Goal: Find specific page/section: Find specific page/section

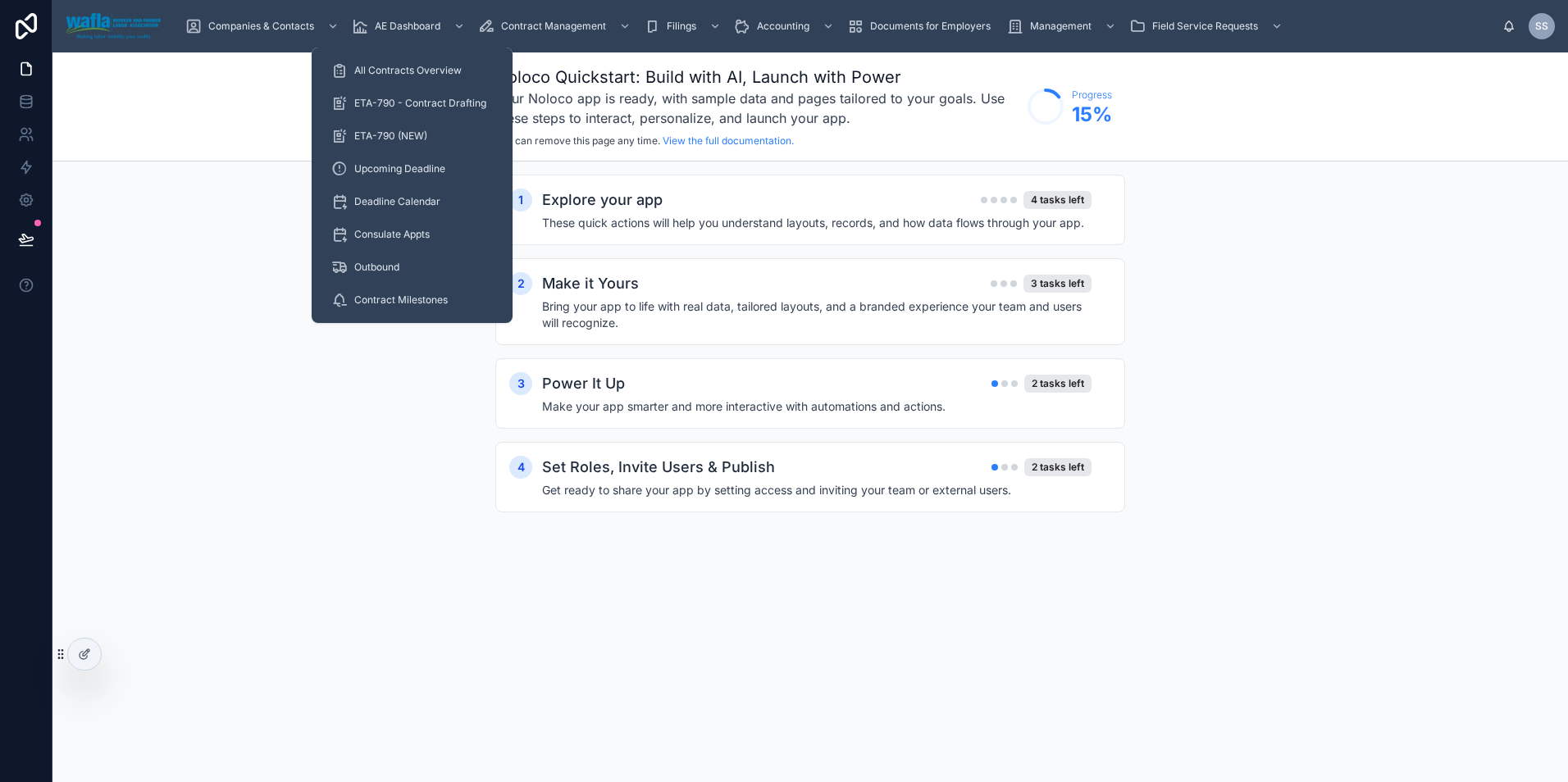
click at [428, 76] on span "All Contracts Overview" at bounding box center [408, 71] width 108 height 13
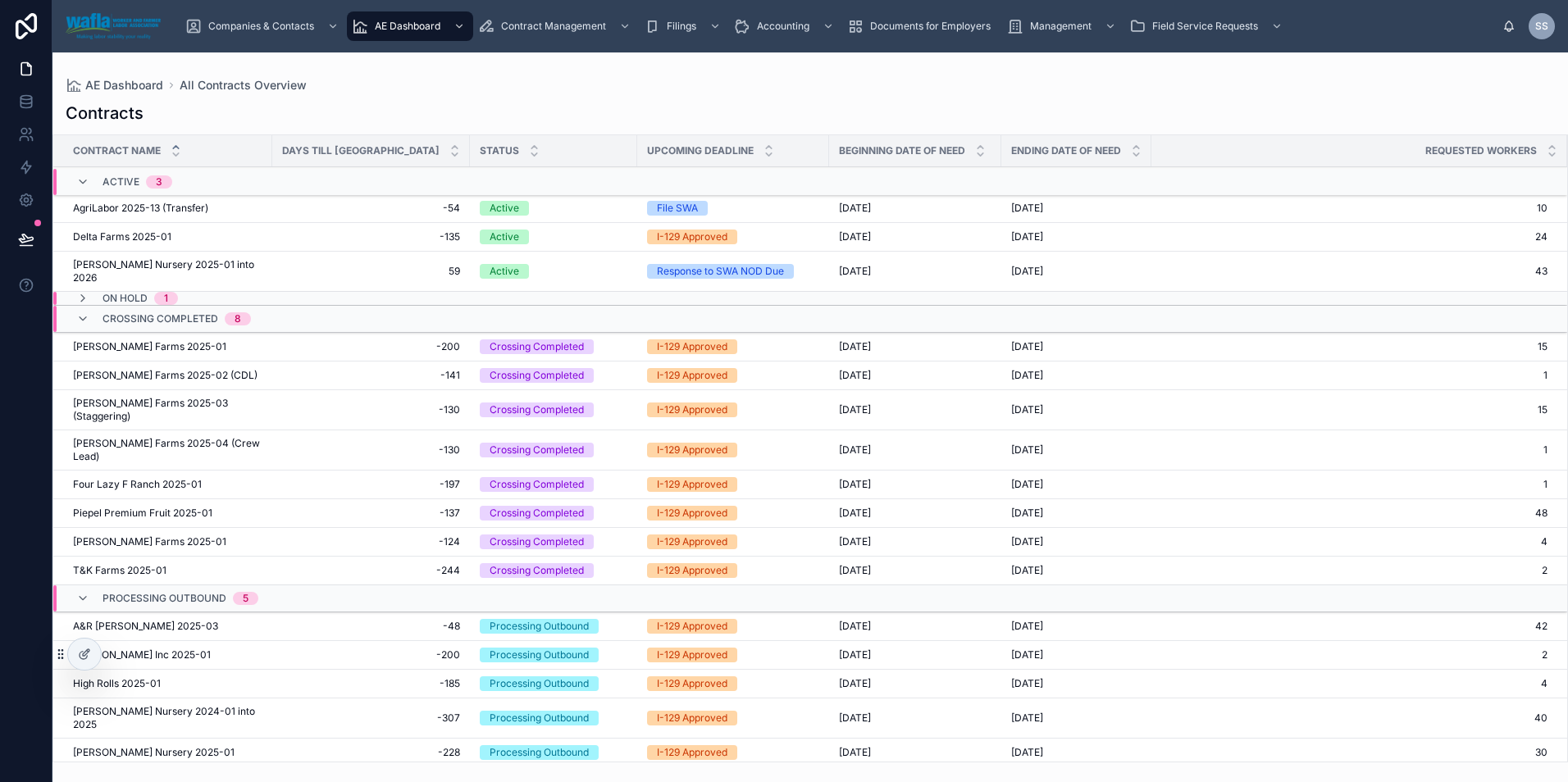
click at [124, 348] on span "[PERSON_NAME] Farms 2025-01" at bounding box center [150, 347] width 153 height 13
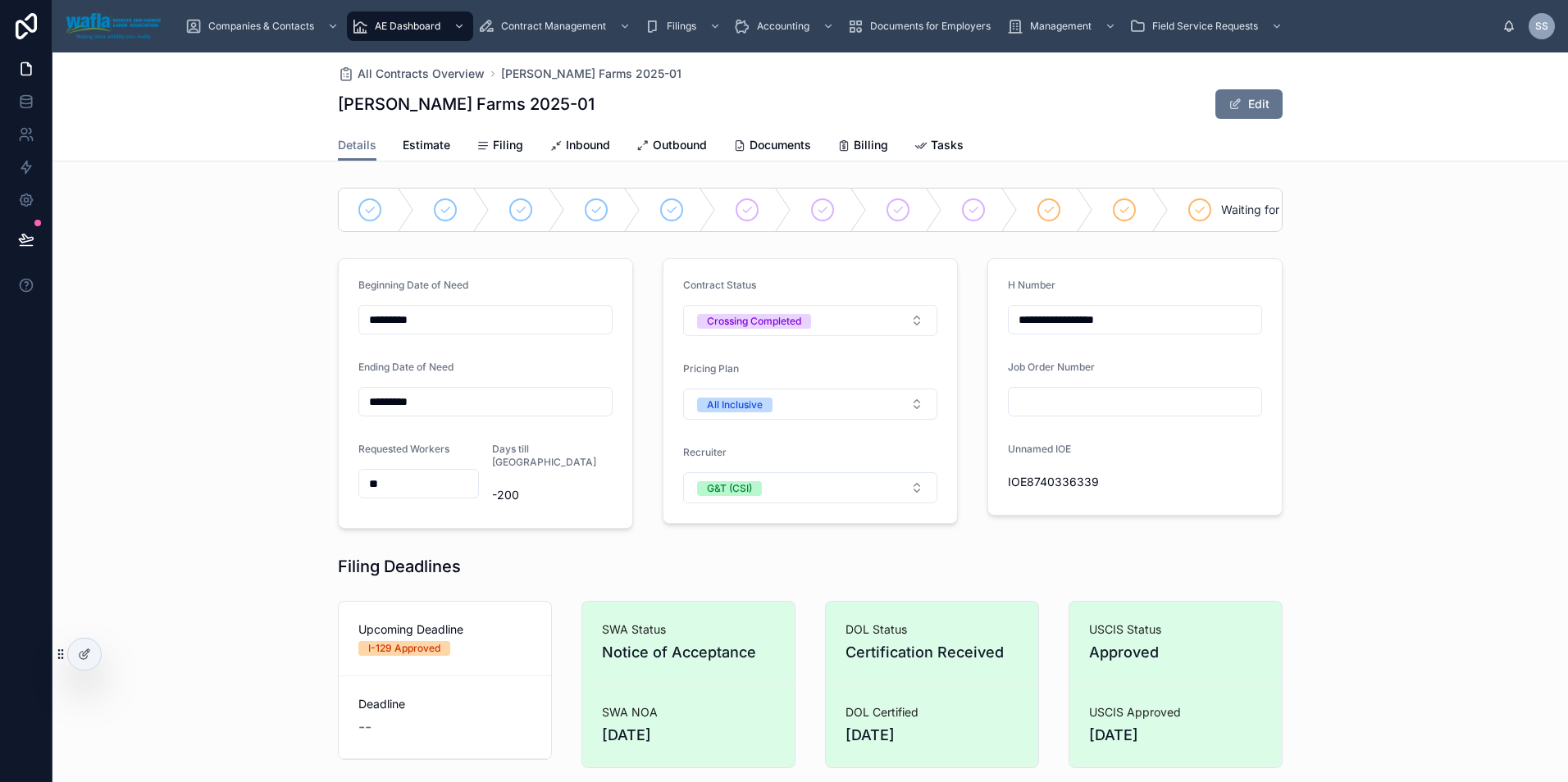
click at [596, 146] on span "Inbound" at bounding box center [587, 145] width 44 height 17
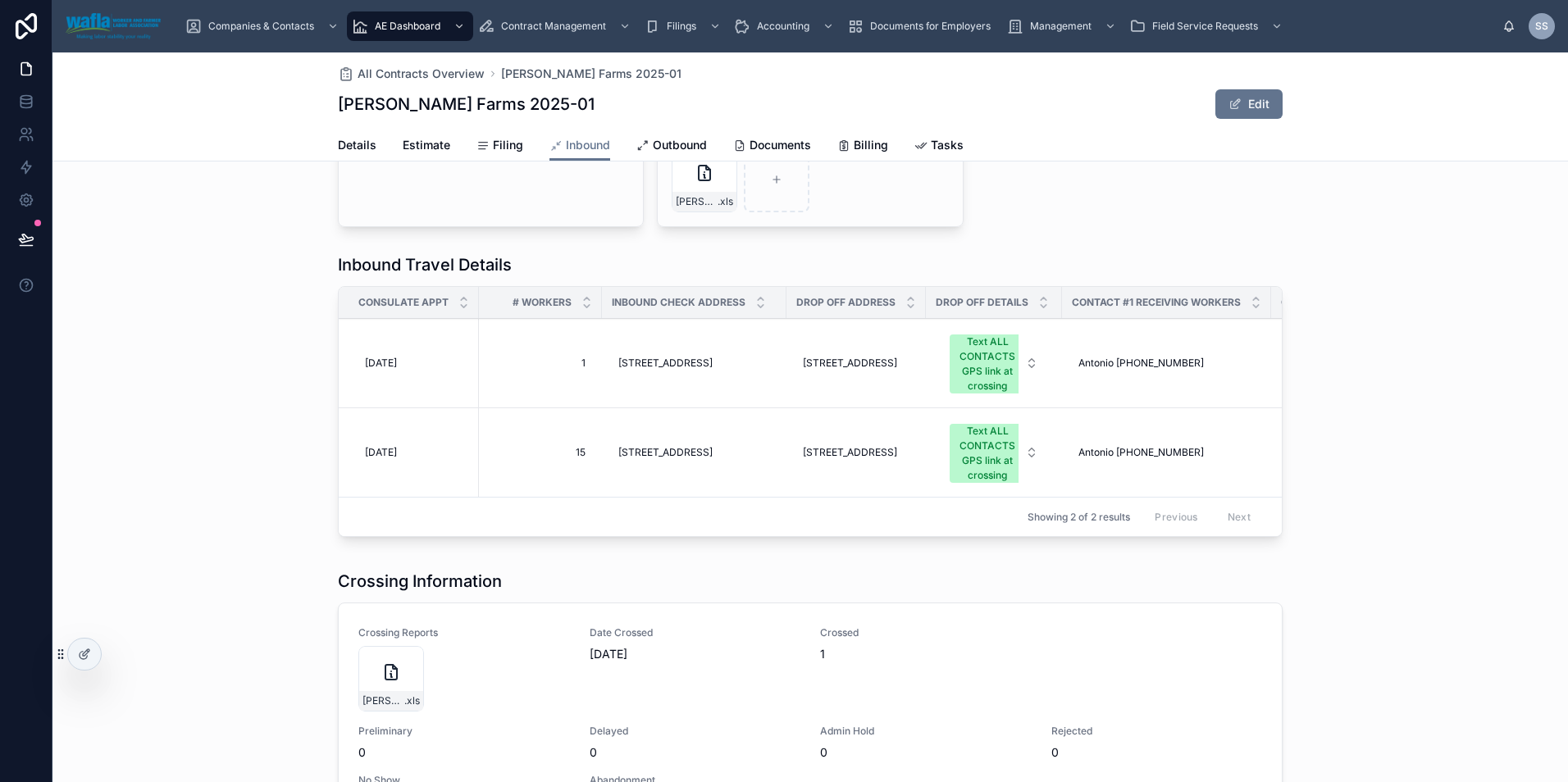
scroll to position [629, 0]
click at [503, 149] on span "Filing" at bounding box center [508, 145] width 30 height 17
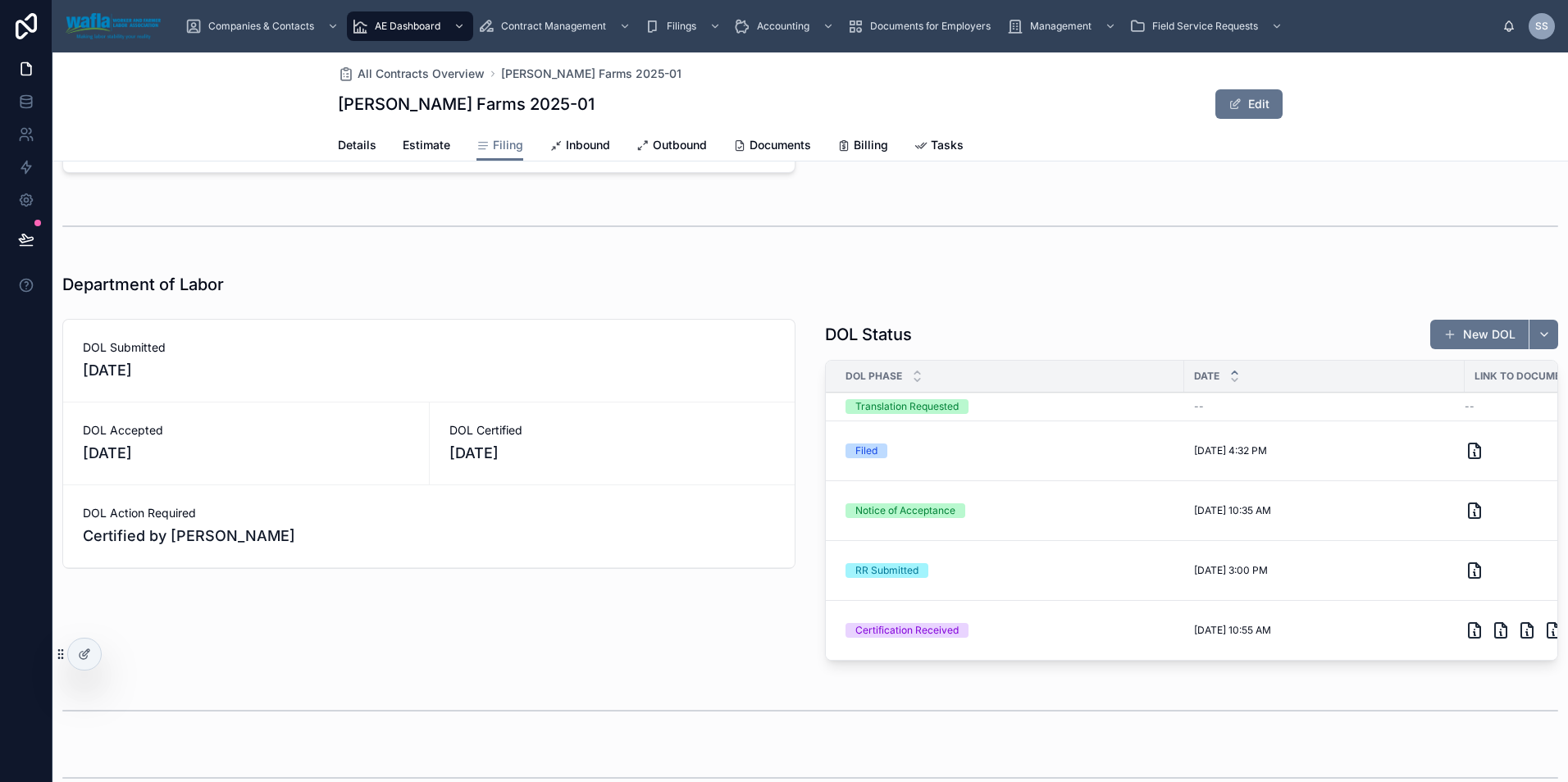
scroll to position [1443, 0]
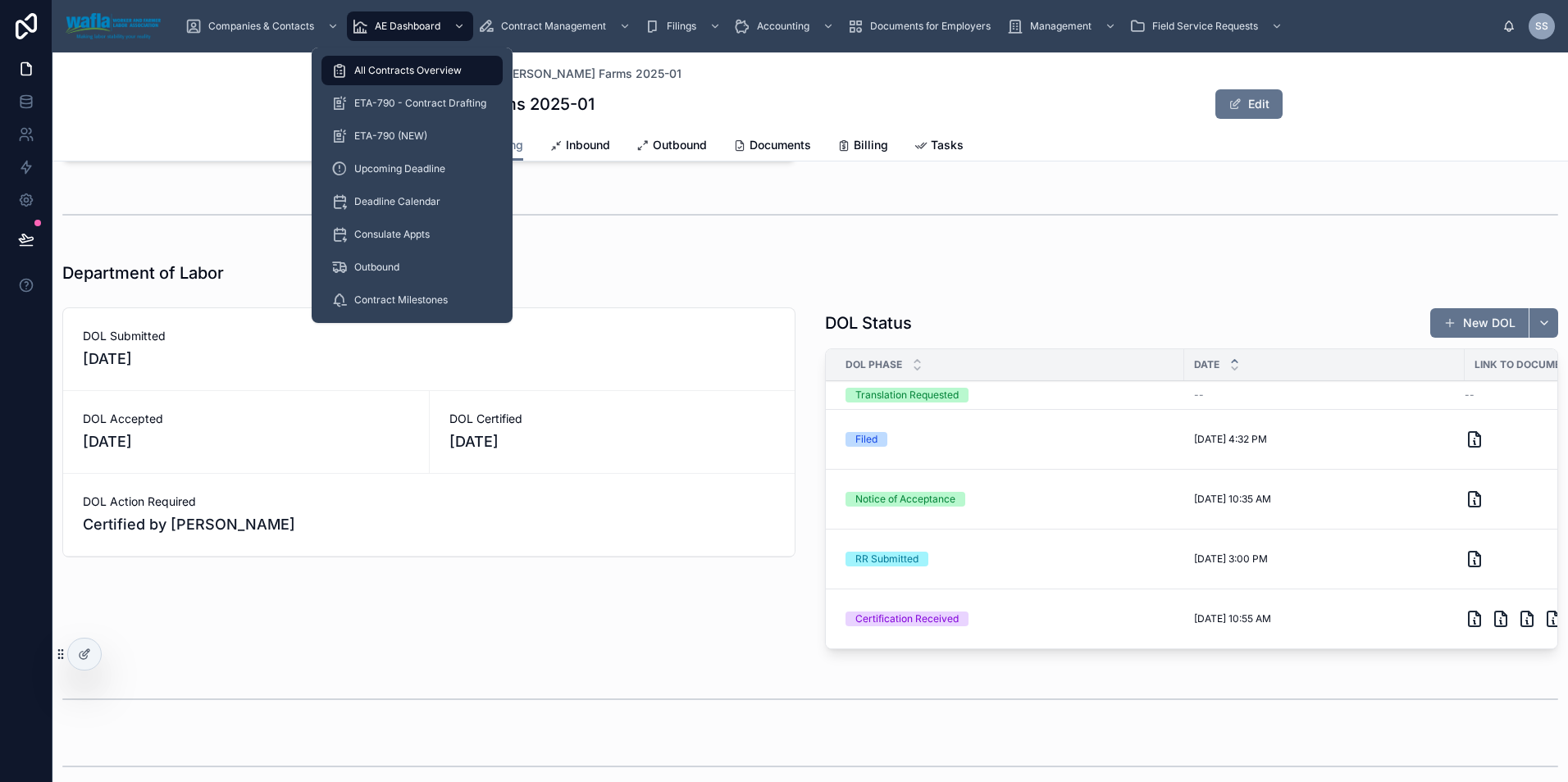
click at [420, 97] on span "ETA-790 - Contract Drafting" at bounding box center [420, 103] width 132 height 13
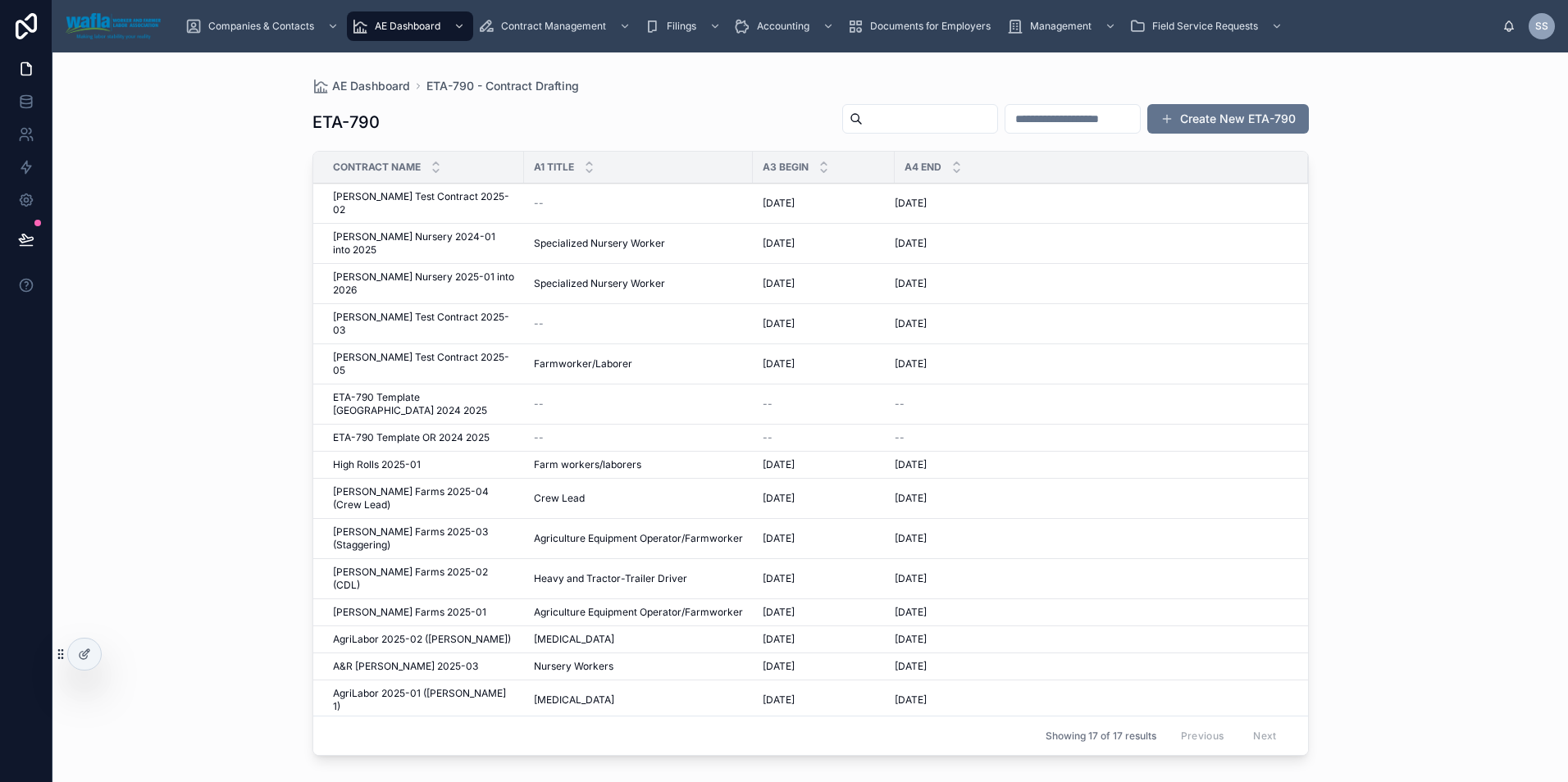
click at [382, 311] on span "[PERSON_NAME] Test Contract 2025-03" at bounding box center [423, 323] width 181 height 26
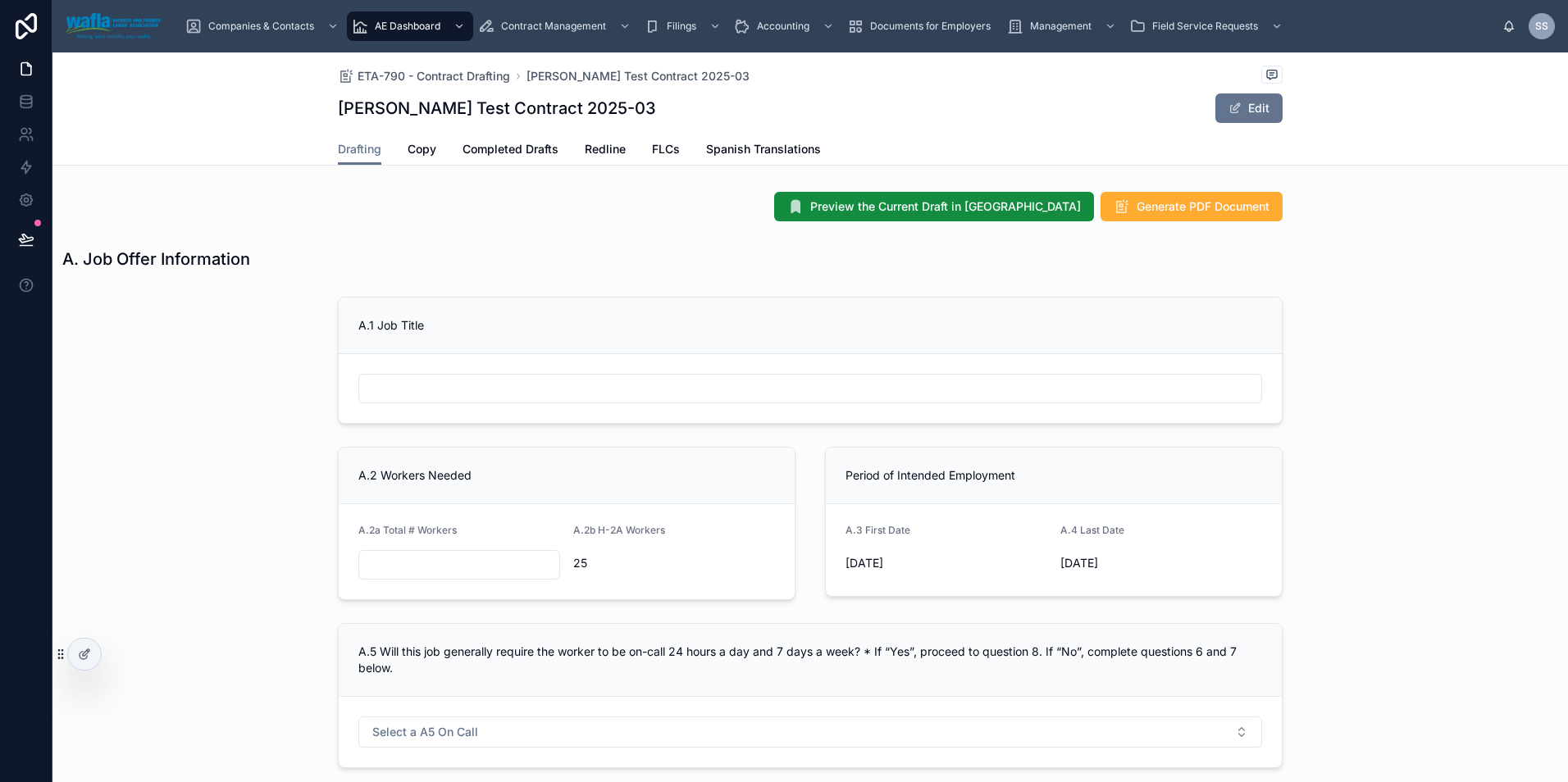
click at [606, 155] on span "Redline" at bounding box center [605, 149] width 41 height 17
